Goal: Navigation & Orientation: Find specific page/section

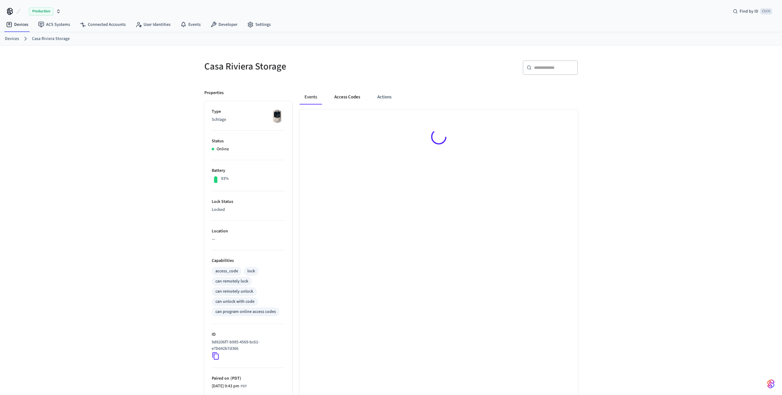
click at [344, 97] on button "Access Codes" at bounding box center [348, 97] width 36 height 15
click at [388, 97] on button "Actions" at bounding box center [384, 97] width 24 height 15
click at [354, 98] on button "Access Codes" at bounding box center [348, 97] width 36 height 15
click at [340, 96] on button "Access Codes" at bounding box center [348, 95] width 36 height 15
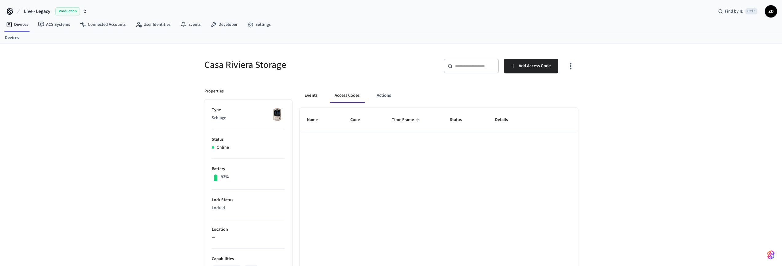
click at [314, 95] on button "Events" at bounding box center [311, 95] width 23 height 15
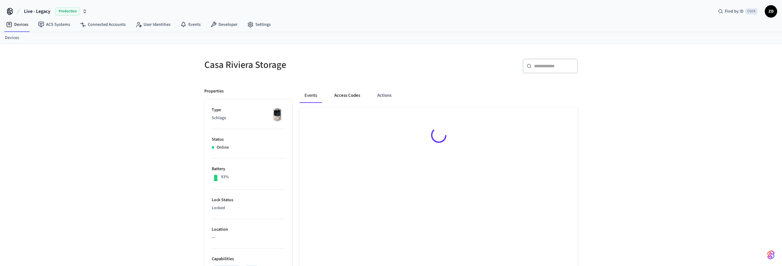
click at [351, 99] on button "Access Codes" at bounding box center [348, 95] width 36 height 15
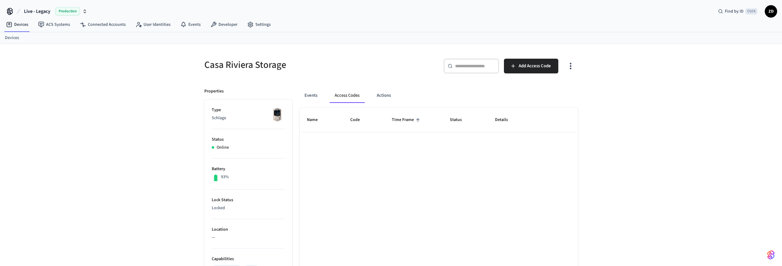
click at [262, 113] on p "Type" at bounding box center [248, 110] width 73 height 6
click at [272, 114] on img at bounding box center [277, 114] width 15 height 15
click at [19, 25] on link "Devices" at bounding box center [17, 24] width 32 height 11
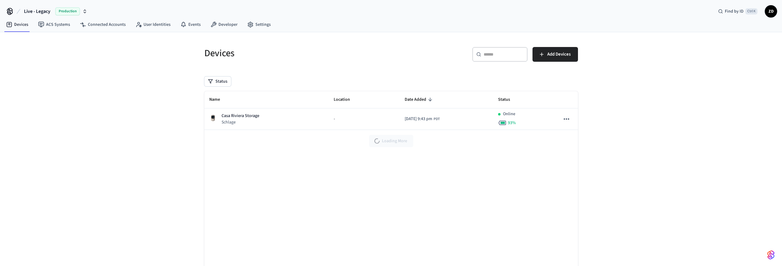
click at [343, 184] on div "Name Location Date Added Status Casa Riviera Storage Schlage - 2025/10/06 at 9:…" at bounding box center [391, 184] width 374 height 186
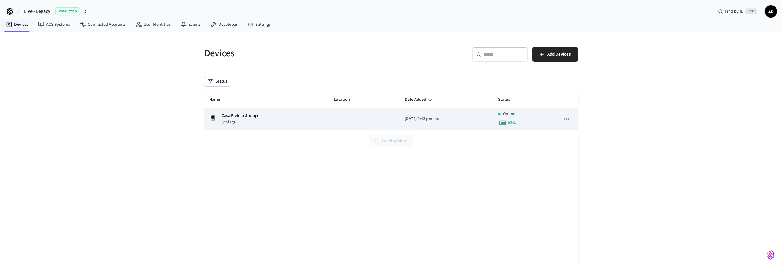
click at [275, 120] on div "Casa Riviera Storage Schlage" at bounding box center [266, 119] width 115 height 13
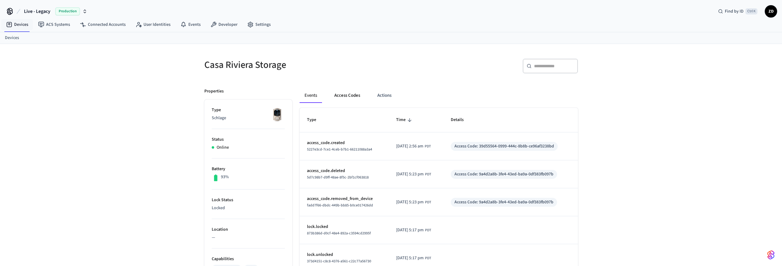
click at [353, 96] on button "Access Codes" at bounding box center [348, 95] width 36 height 15
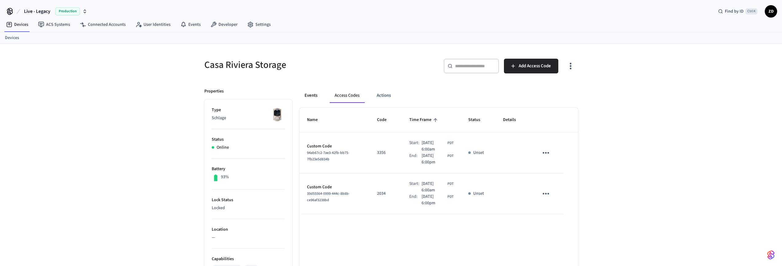
click at [315, 92] on button "Events" at bounding box center [311, 95] width 23 height 15
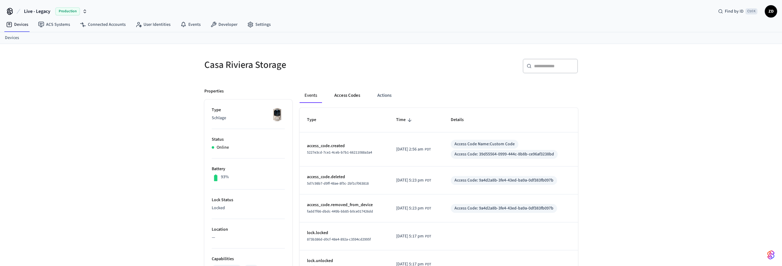
click at [353, 96] on button "Access Codes" at bounding box center [348, 95] width 36 height 15
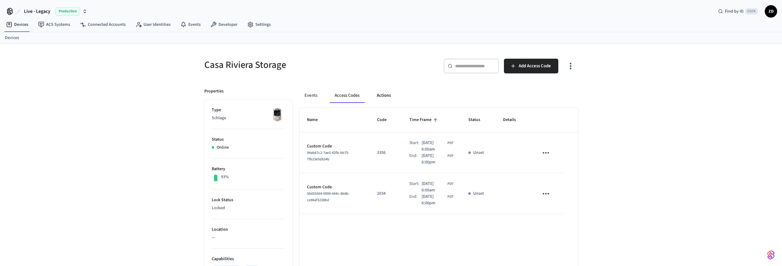
click at [392, 96] on button "Actions" at bounding box center [384, 95] width 24 height 15
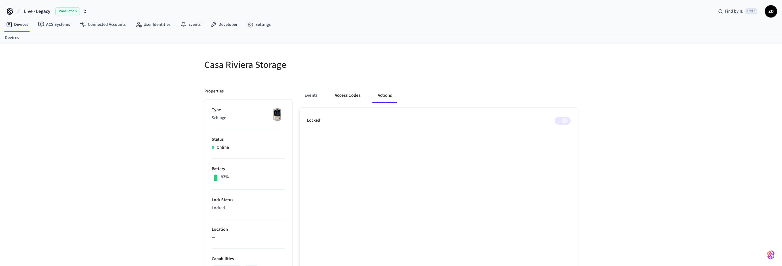
click at [349, 90] on button "Access Codes" at bounding box center [348, 95] width 36 height 15
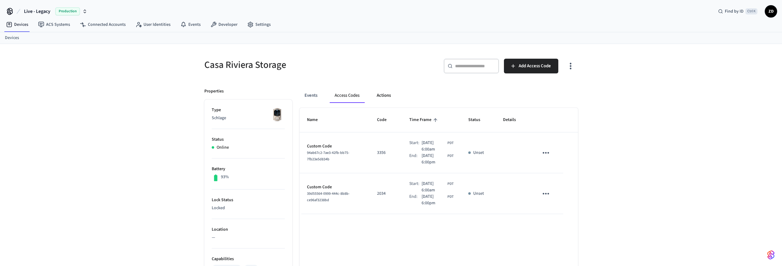
click at [383, 91] on button "Actions" at bounding box center [384, 95] width 24 height 15
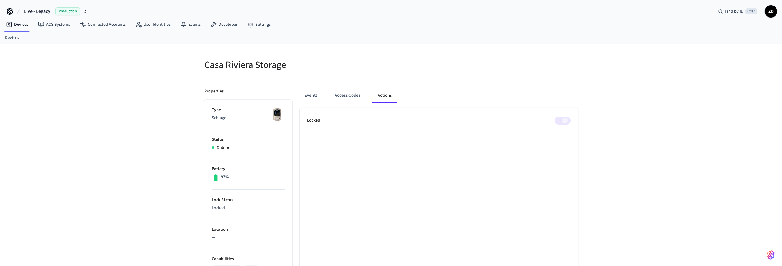
click at [561, 120] on span at bounding box center [563, 121] width 16 height 8
click at [566, 119] on span at bounding box center [563, 121] width 16 height 8
click at [569, 119] on span at bounding box center [563, 121] width 16 height 8
click at [563, 122] on span at bounding box center [563, 121] width 16 height 8
click at [560, 123] on span at bounding box center [563, 121] width 16 height 8
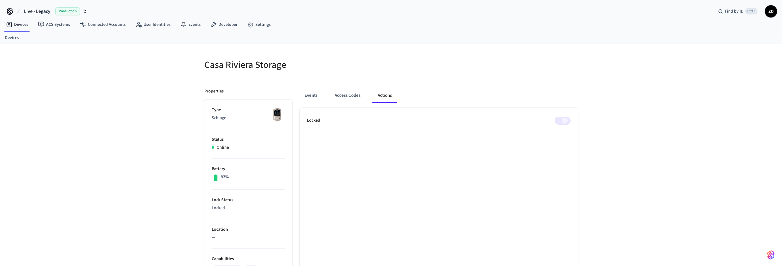
drag, startPoint x: 552, startPoint y: 122, endPoint x: 569, endPoint y: 119, distance: 16.5
click at [567, 119] on div "Locked" at bounding box center [439, 121] width 264 height 8
click at [569, 119] on span at bounding box center [563, 121] width 16 height 8
click at [567, 120] on span at bounding box center [563, 121] width 16 height 8
click at [455, 83] on div "Events Access Codes Actions Locked" at bounding box center [435, 268] width 286 height 374
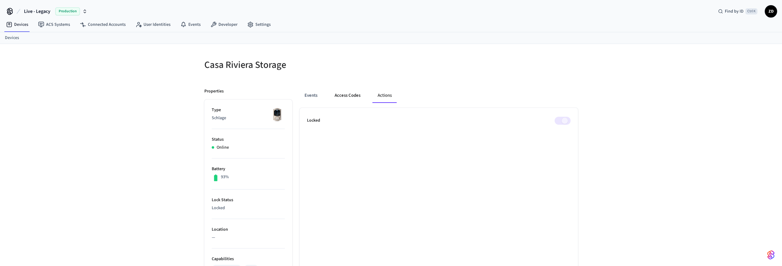
click at [344, 97] on button "Access Codes" at bounding box center [348, 95] width 36 height 15
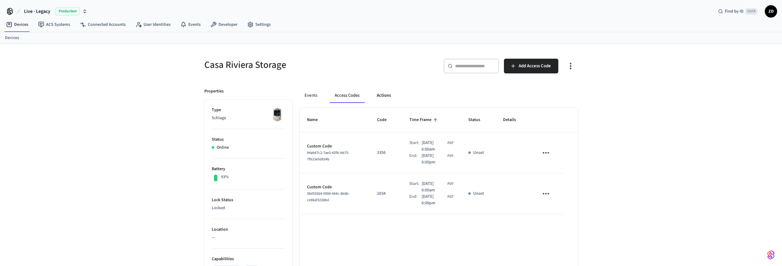
click at [380, 98] on button "Actions" at bounding box center [384, 95] width 24 height 15
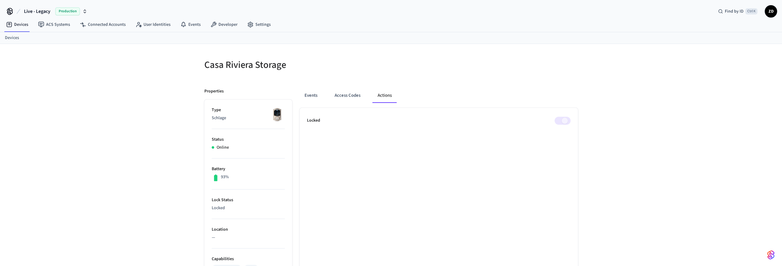
click at [561, 122] on span at bounding box center [563, 121] width 16 height 8
click at [335, 97] on button "Access Codes" at bounding box center [348, 95] width 36 height 15
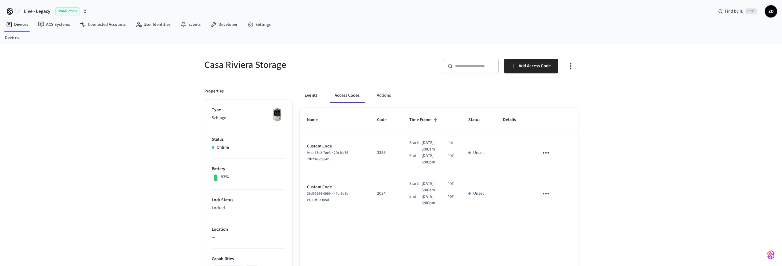
click at [311, 96] on button "Events" at bounding box center [311, 95] width 23 height 15
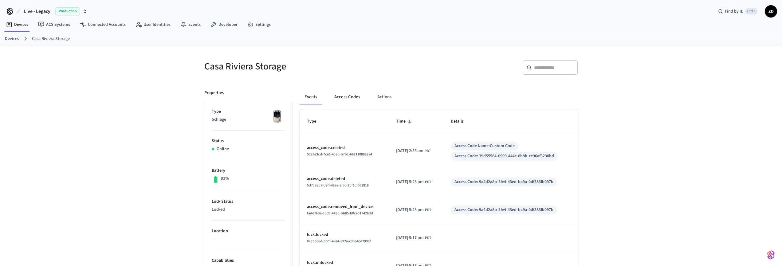
click at [339, 95] on button "Access Codes" at bounding box center [348, 97] width 36 height 15
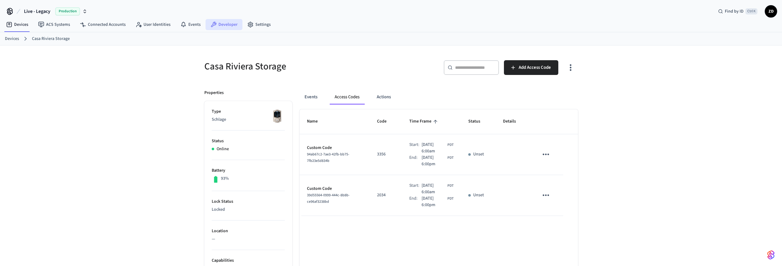
click at [214, 21] on link "Developer" at bounding box center [224, 24] width 37 height 11
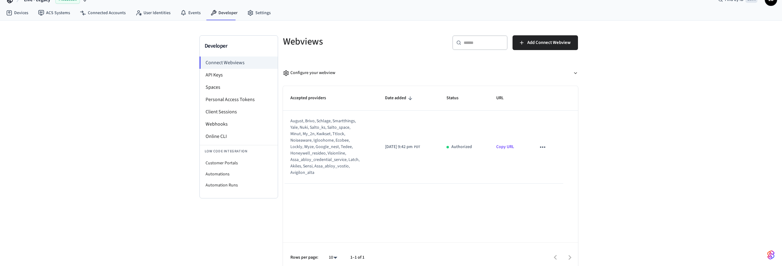
scroll to position [18, 0]
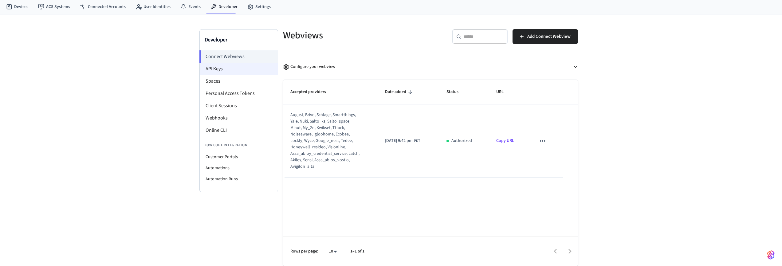
click at [215, 71] on li "API Keys" at bounding box center [239, 69] width 78 height 12
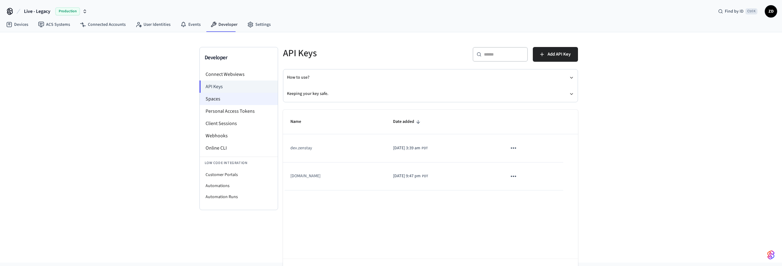
click at [222, 101] on li "Spaces" at bounding box center [239, 99] width 78 height 12
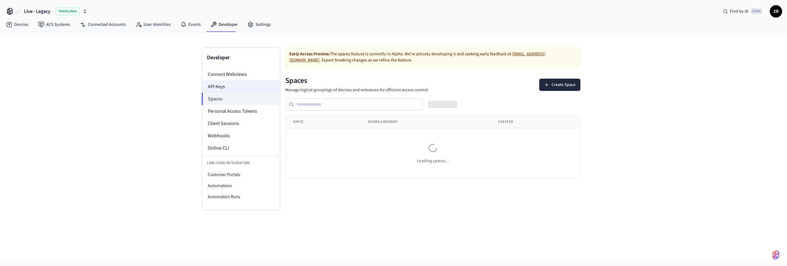
click at [231, 88] on li "API Keys" at bounding box center [241, 87] width 78 height 12
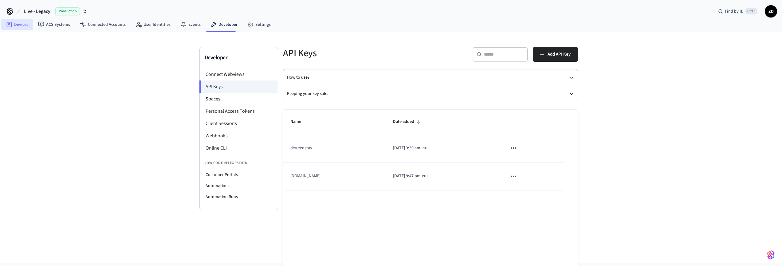
click at [21, 26] on link "Devices" at bounding box center [17, 24] width 32 height 11
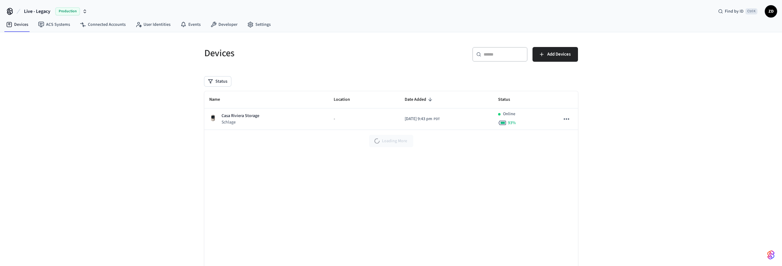
click at [176, 111] on div "Devices ​ ​ Add Devices Status Name Location Date Added Status Casa Riviera Sto…" at bounding box center [391, 163] width 782 height 262
click at [150, 149] on div "Devices ​ ​ Add Devices Status Name Location Date Added Status Casa Riviera Sto…" at bounding box center [391, 163] width 782 height 262
